Goal: Information Seeking & Learning: Learn about a topic

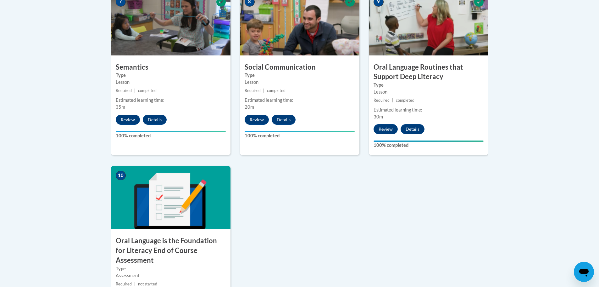
scroll to position [629, 0]
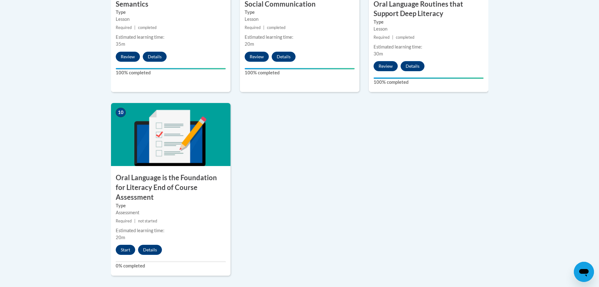
click at [433, 45] on div "Estimated learning time:" at bounding box center [429, 46] width 110 height 7
